Goal: Check status: Check status

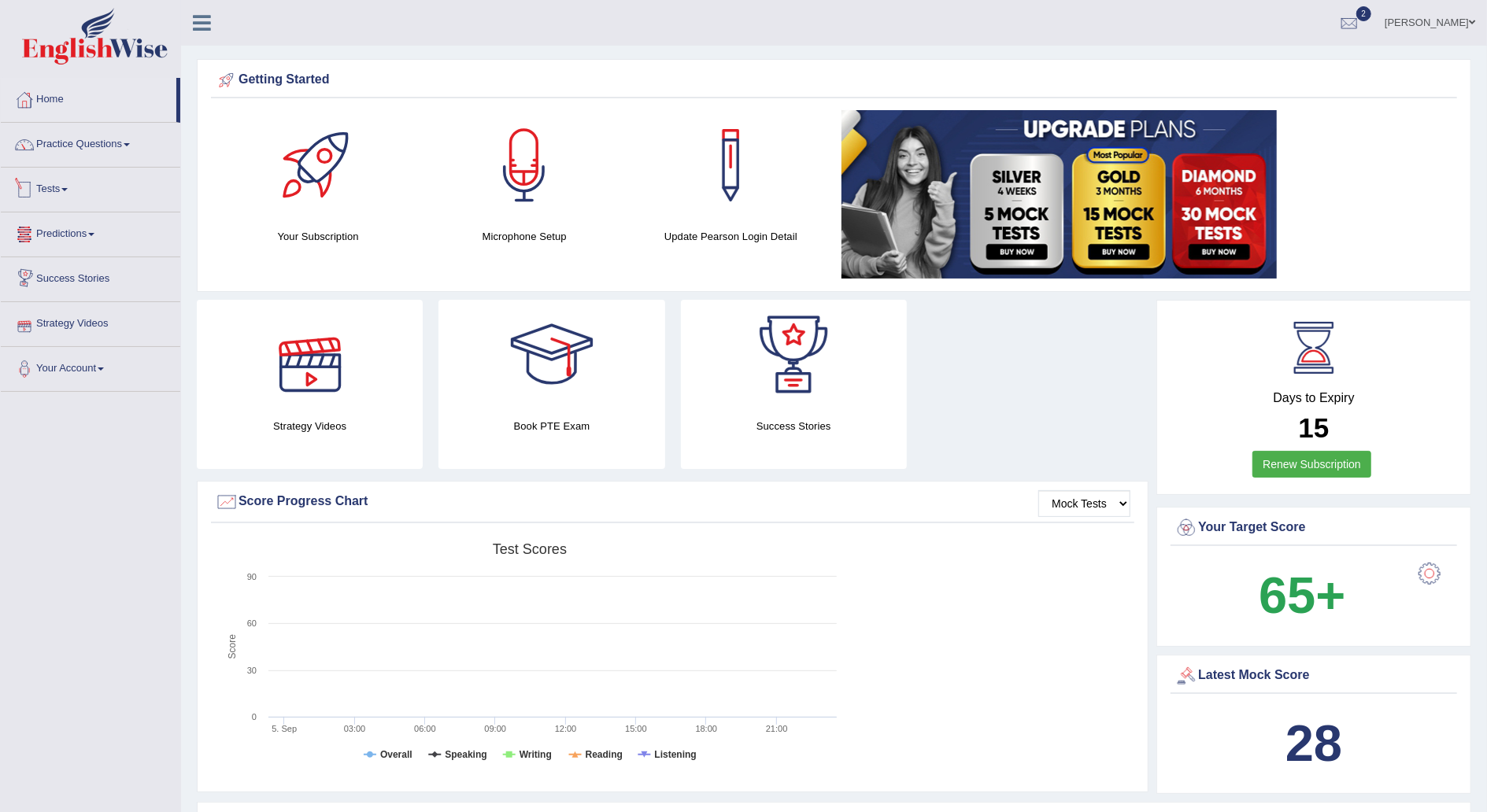
click at [77, 181] on link "Tests" at bounding box center [90, 188] width 180 height 40
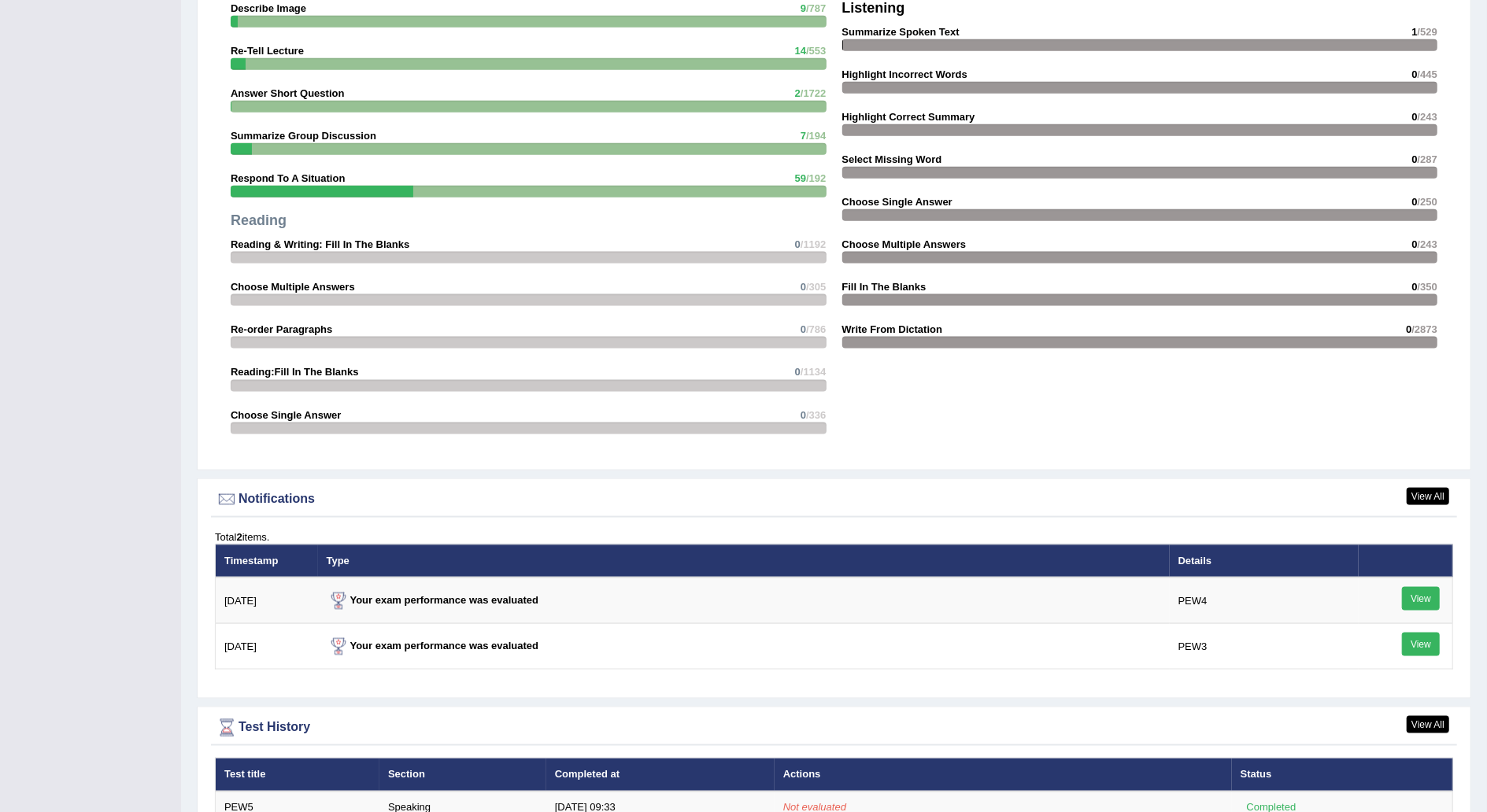
scroll to position [1449, 0]
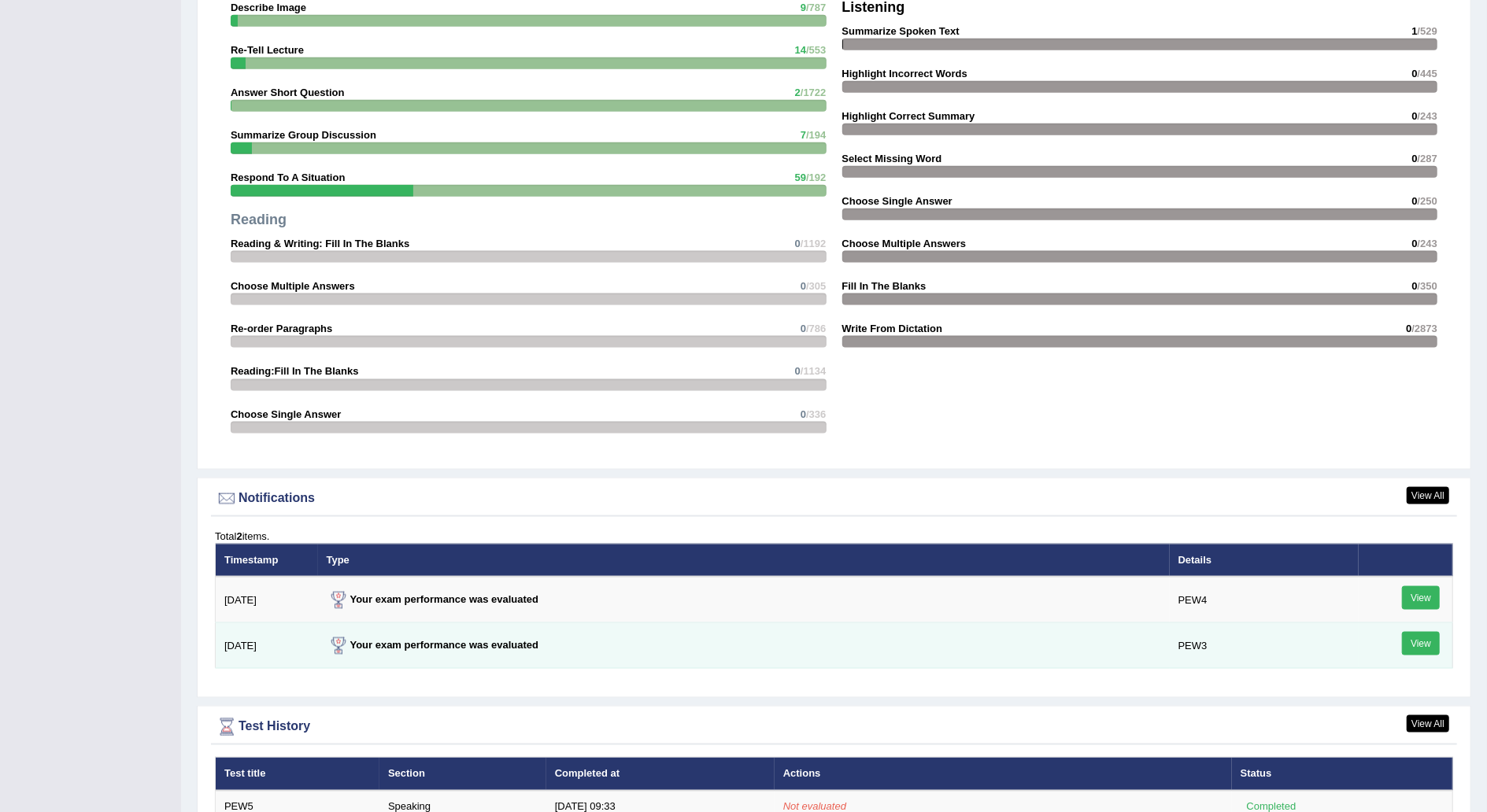
click at [1417, 637] on link "View" at bounding box center [1421, 643] width 38 height 23
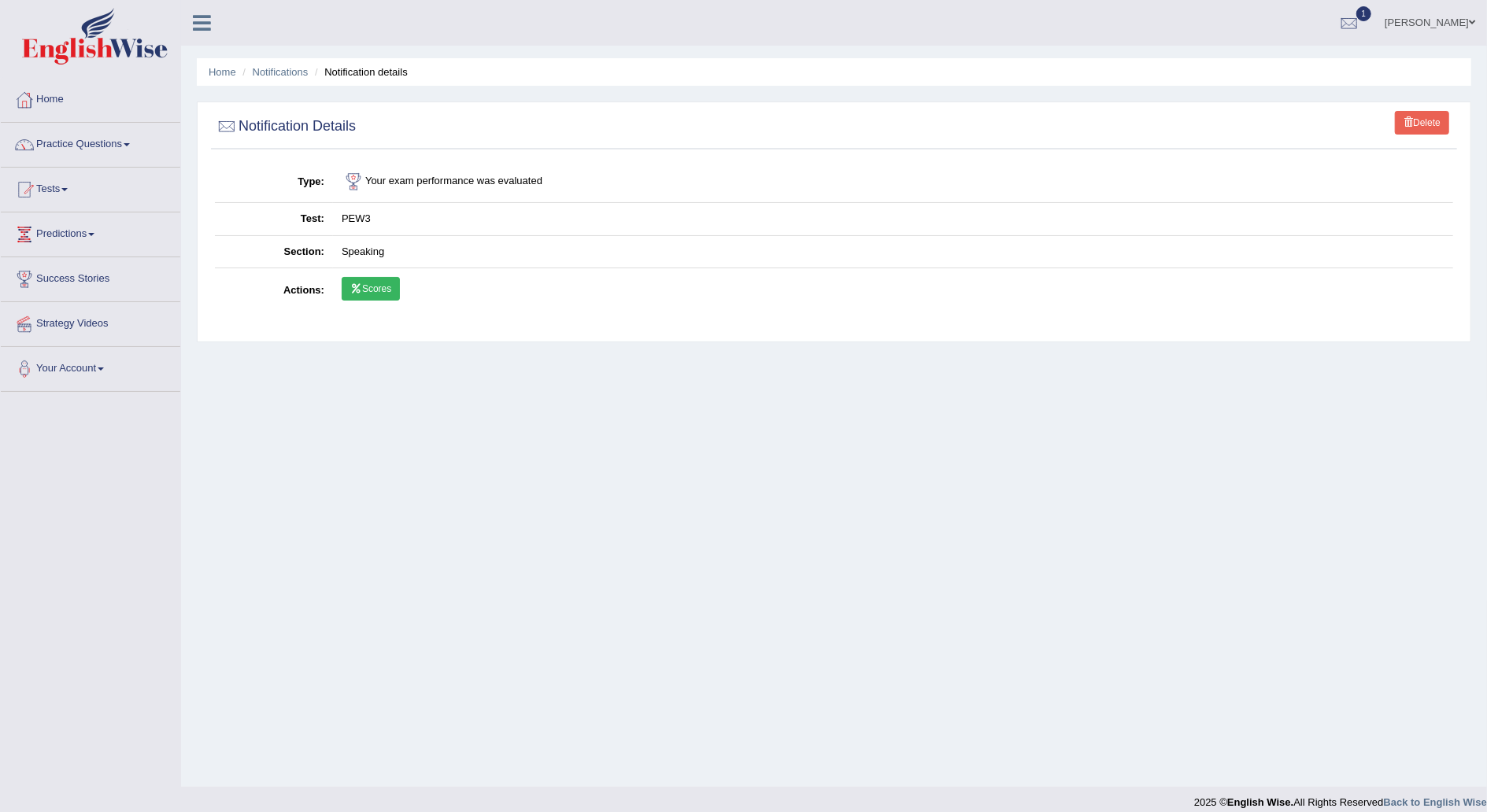
click at [379, 283] on link "Scores" at bounding box center [371, 288] width 59 height 23
click at [71, 96] on link "Home" at bounding box center [90, 98] width 180 height 40
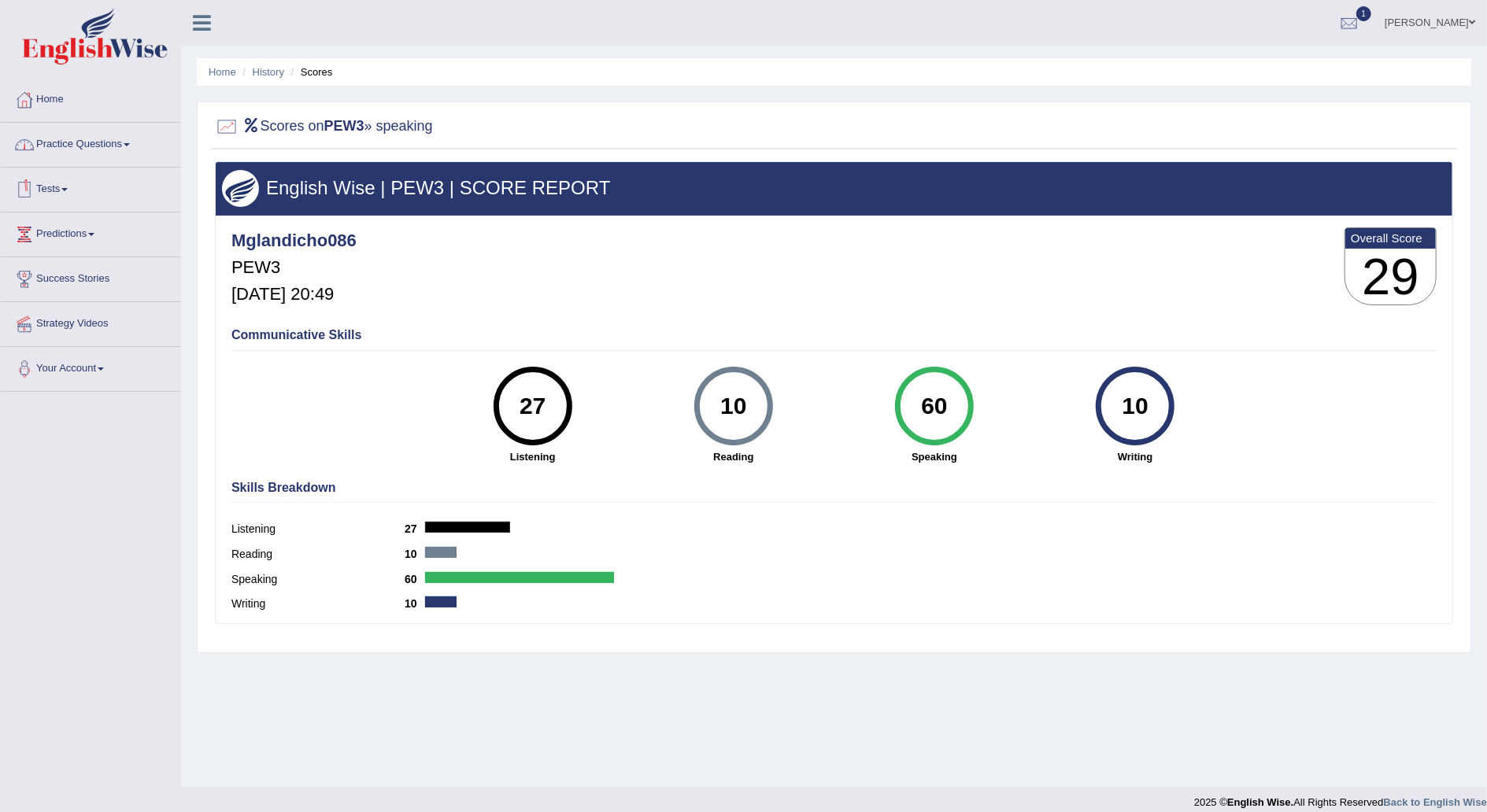
click at [69, 180] on link "Tests" at bounding box center [90, 188] width 180 height 40
click at [71, 110] on link "Home" at bounding box center [90, 98] width 180 height 40
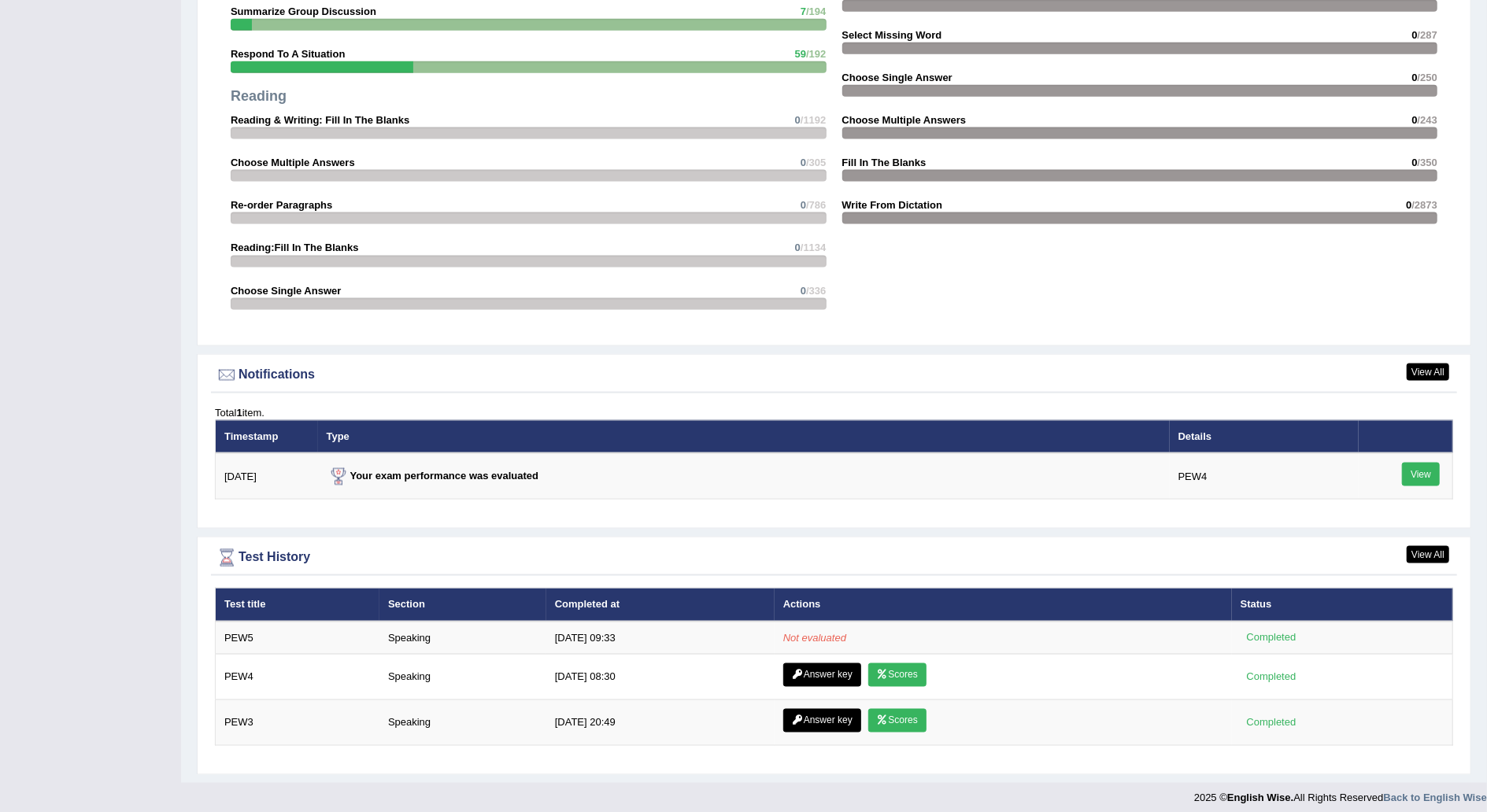
scroll to position [1573, 0]
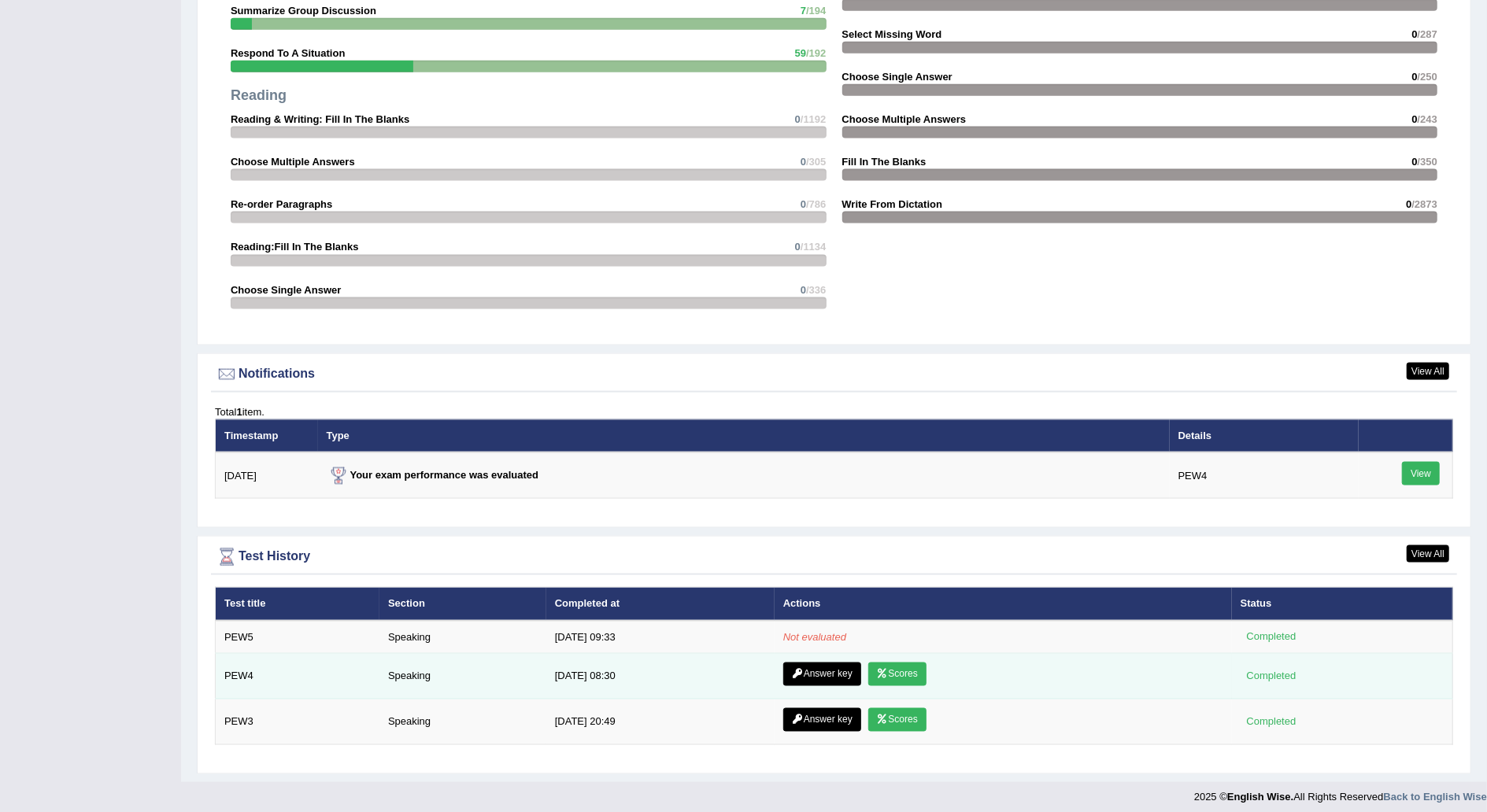
click at [899, 662] on link "Scores" at bounding box center [898, 674] width 59 height 23
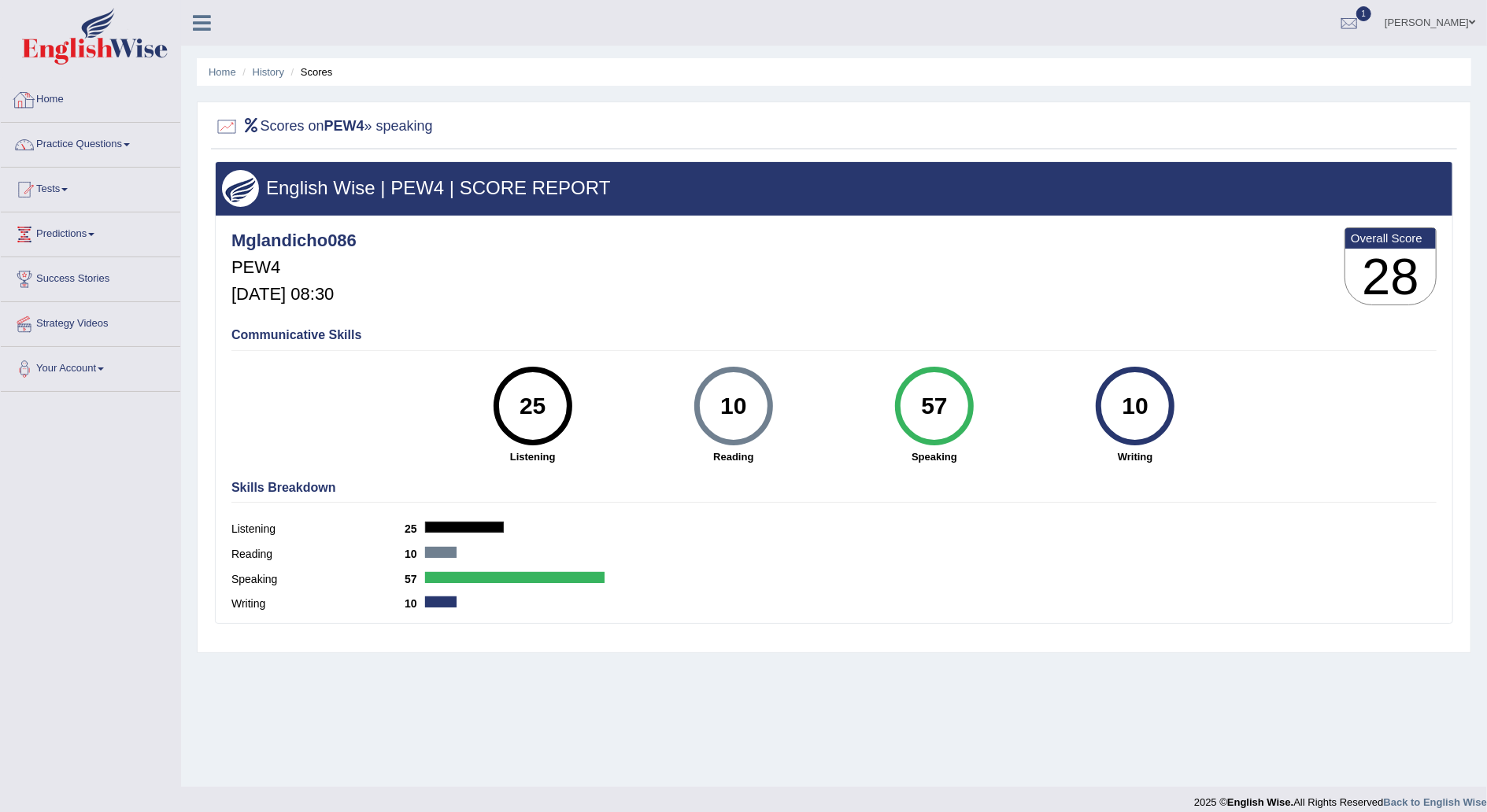
click at [63, 97] on link "Home" at bounding box center [90, 98] width 180 height 40
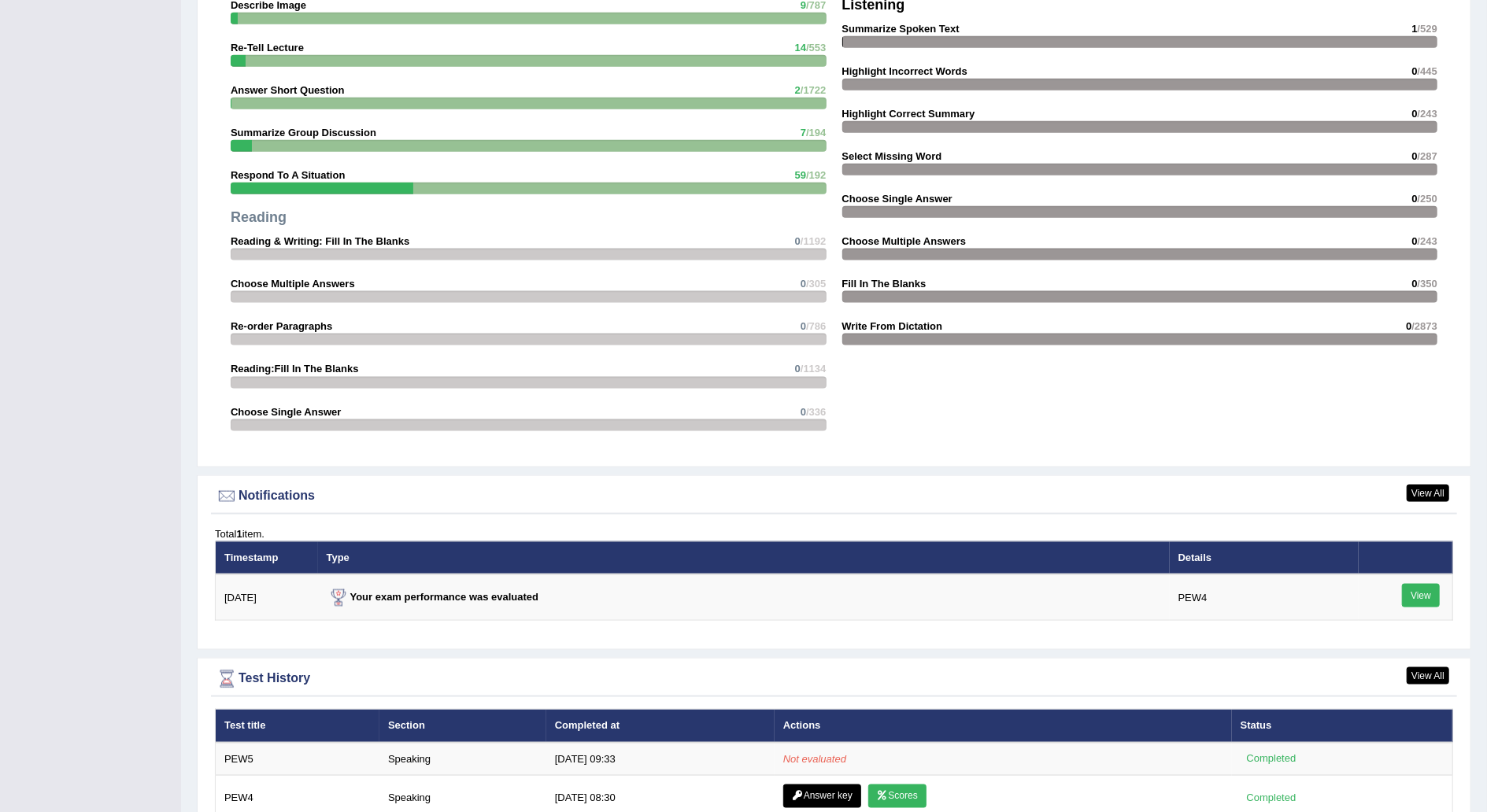
scroll to position [1575, 0]
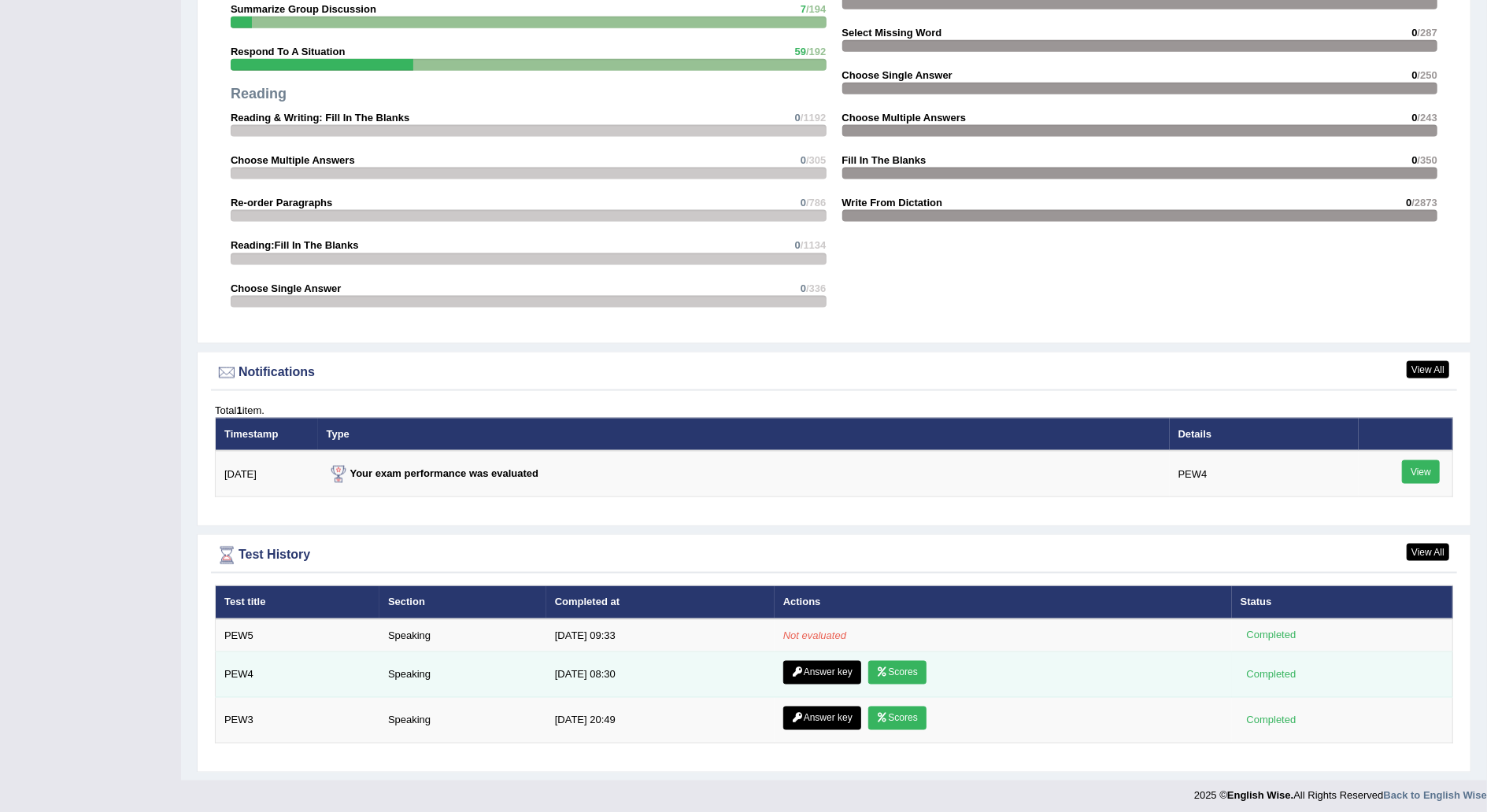
click at [808, 661] on link "Answer key" at bounding box center [822, 672] width 78 height 23
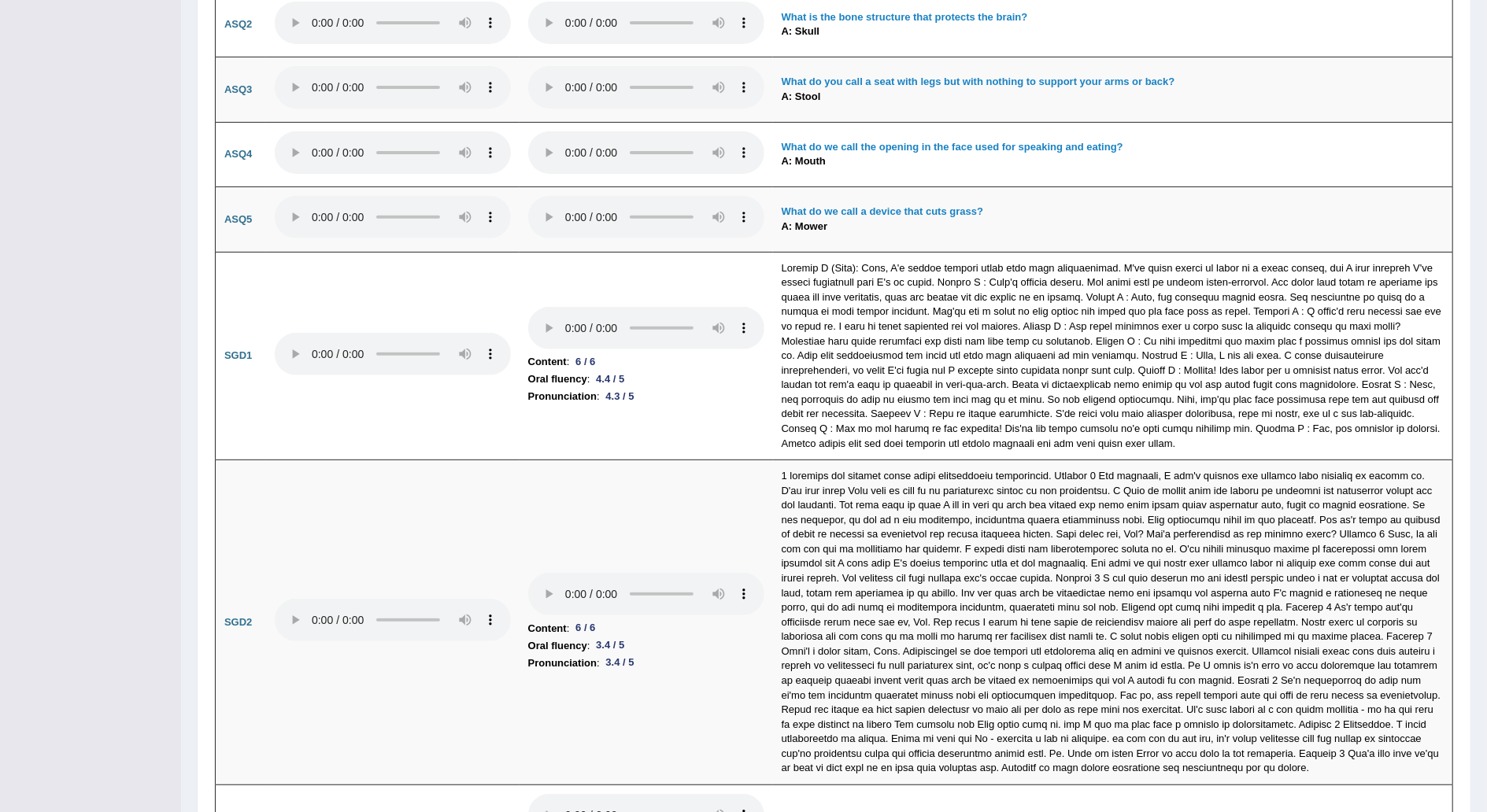
scroll to position [5078, 0]
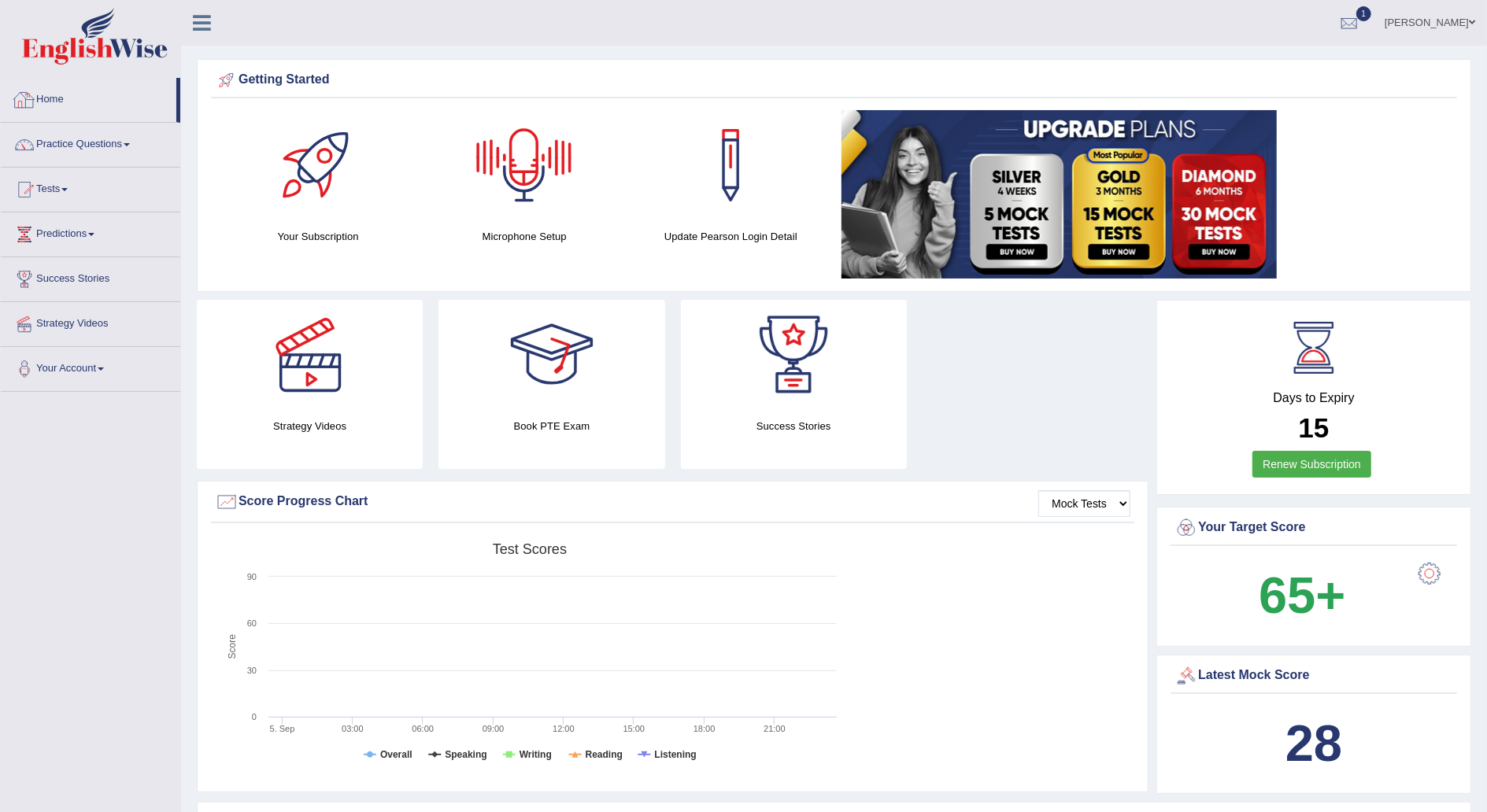
click at [69, 96] on link "Home" at bounding box center [89, 98] width 176 height 40
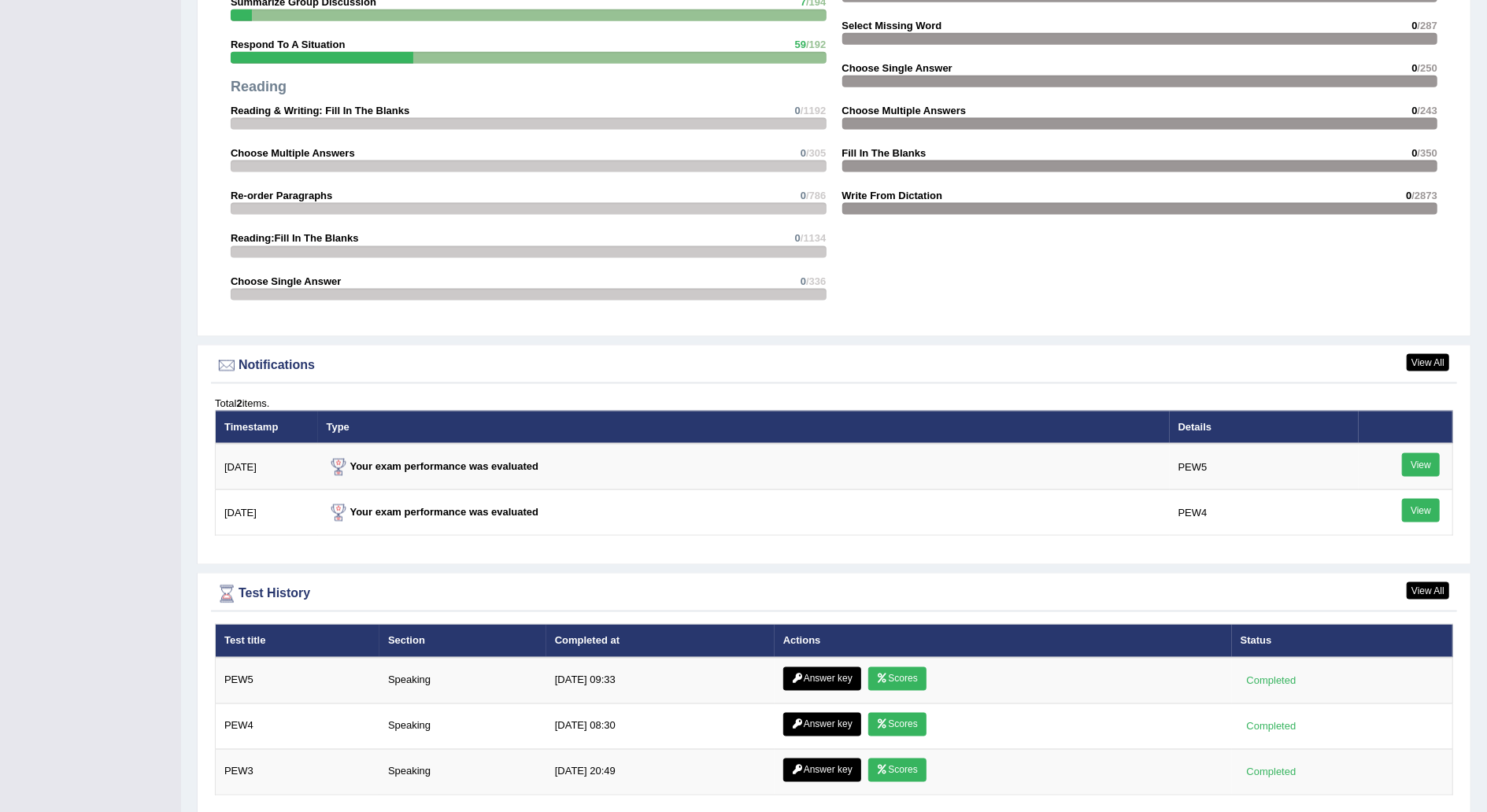
scroll to position [1632, 0]
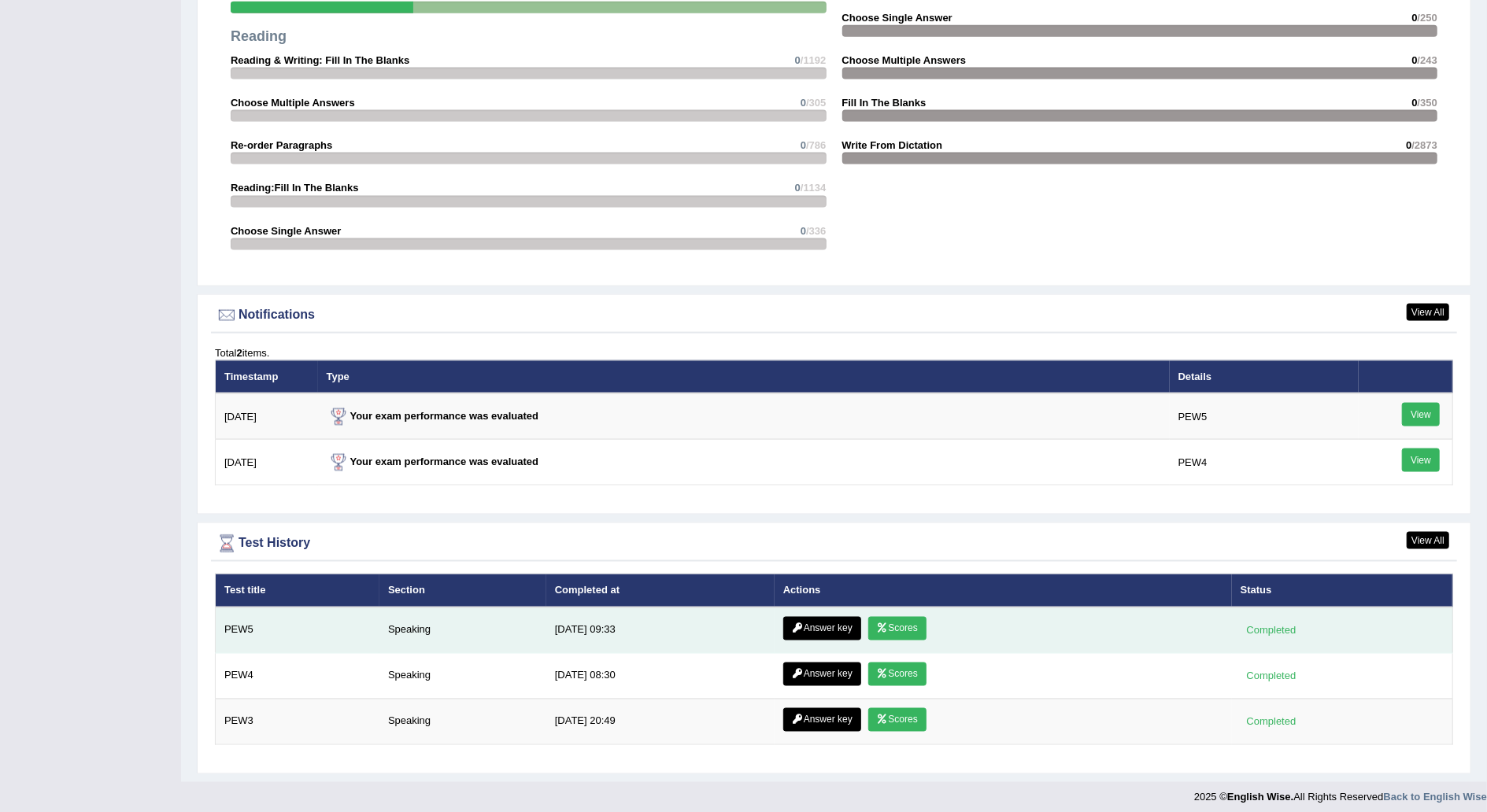
click at [886, 620] on link "Scores" at bounding box center [898, 628] width 59 height 23
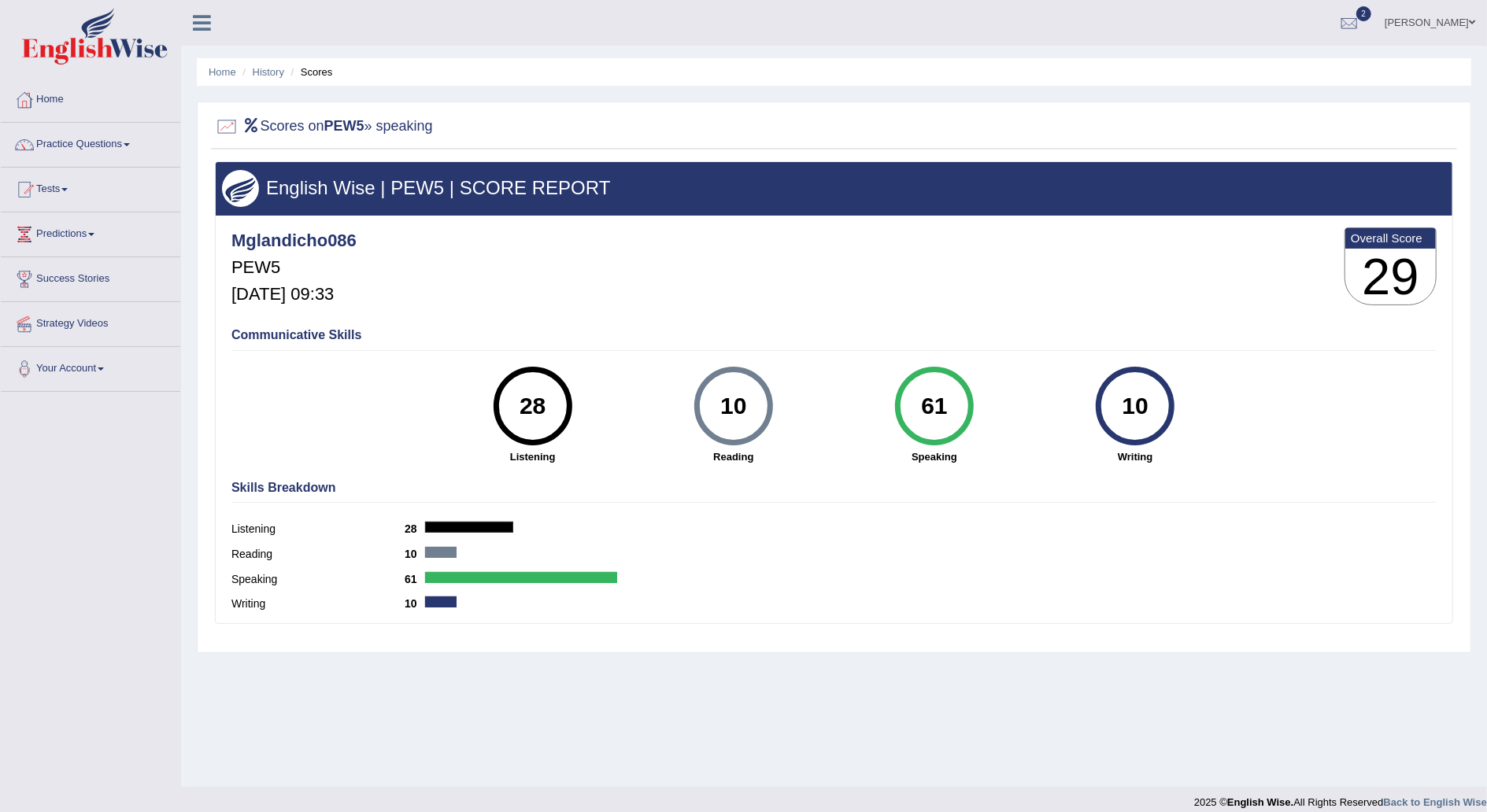
scroll to position [14, 0]
